Goal: Information Seeking & Learning: Learn about a topic

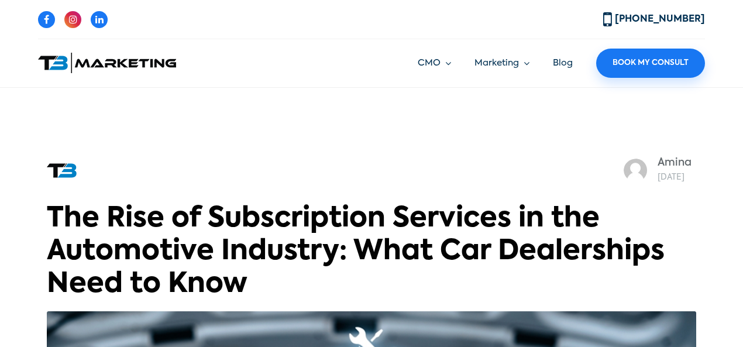
click at [657, 162] on link "Amina" at bounding box center [674, 162] width 34 height 11
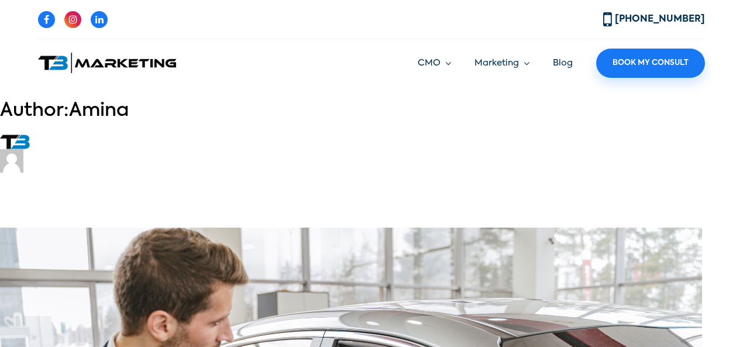
click at [564, 62] on link "Blog" at bounding box center [562, 62] width 20 height 9
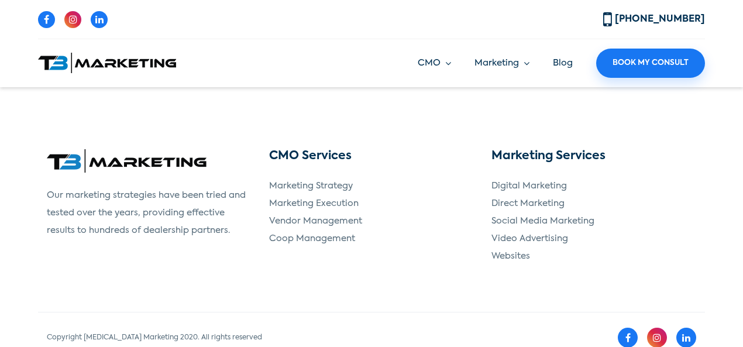
scroll to position [852, 0]
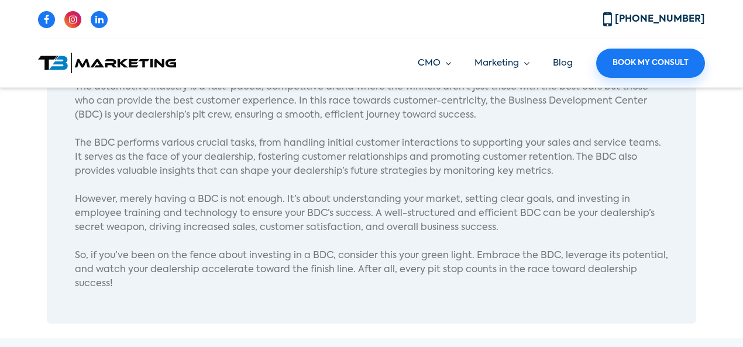
scroll to position [2631, 0]
